Goal: Task Accomplishment & Management: Manage account settings

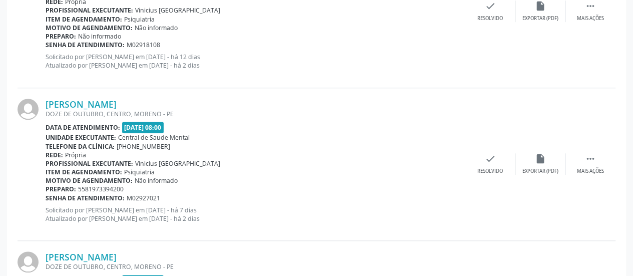
scroll to position [115, 0]
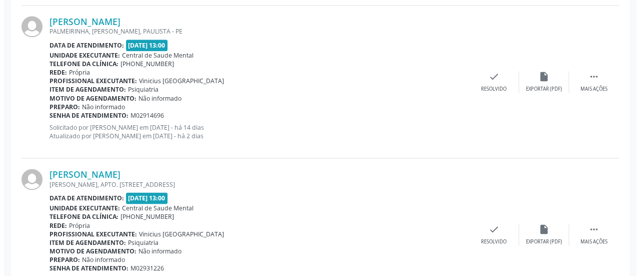
scroll to position [751, 0]
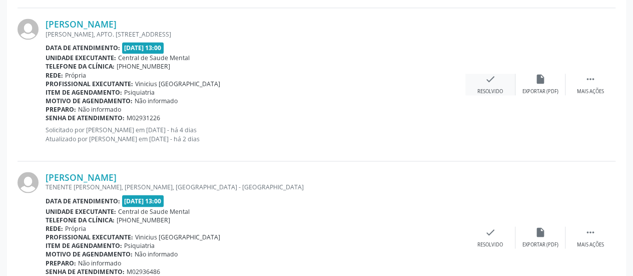
click at [488, 89] on div "Resolvido" at bounding box center [490, 91] width 26 height 7
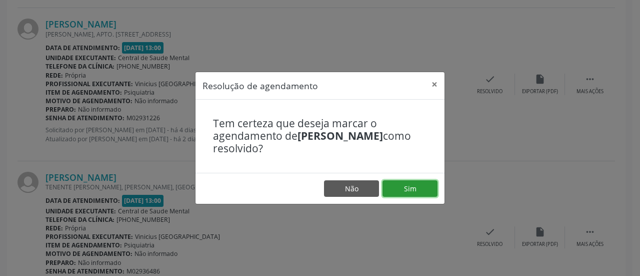
click at [412, 194] on button "Sim" at bounding box center [410, 188] width 55 height 17
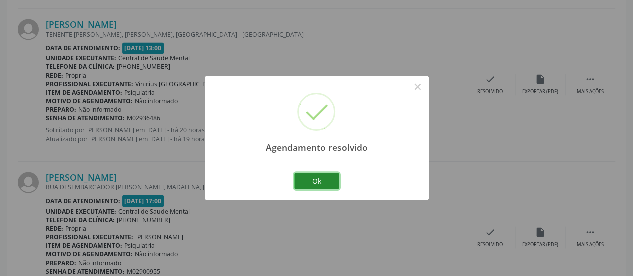
click at [312, 183] on button "Ok" at bounding box center [316, 181] width 45 height 17
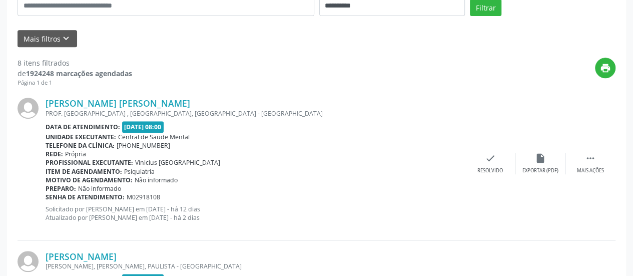
scroll to position [200, 0]
